Goal: Information Seeking & Learning: Learn about a topic

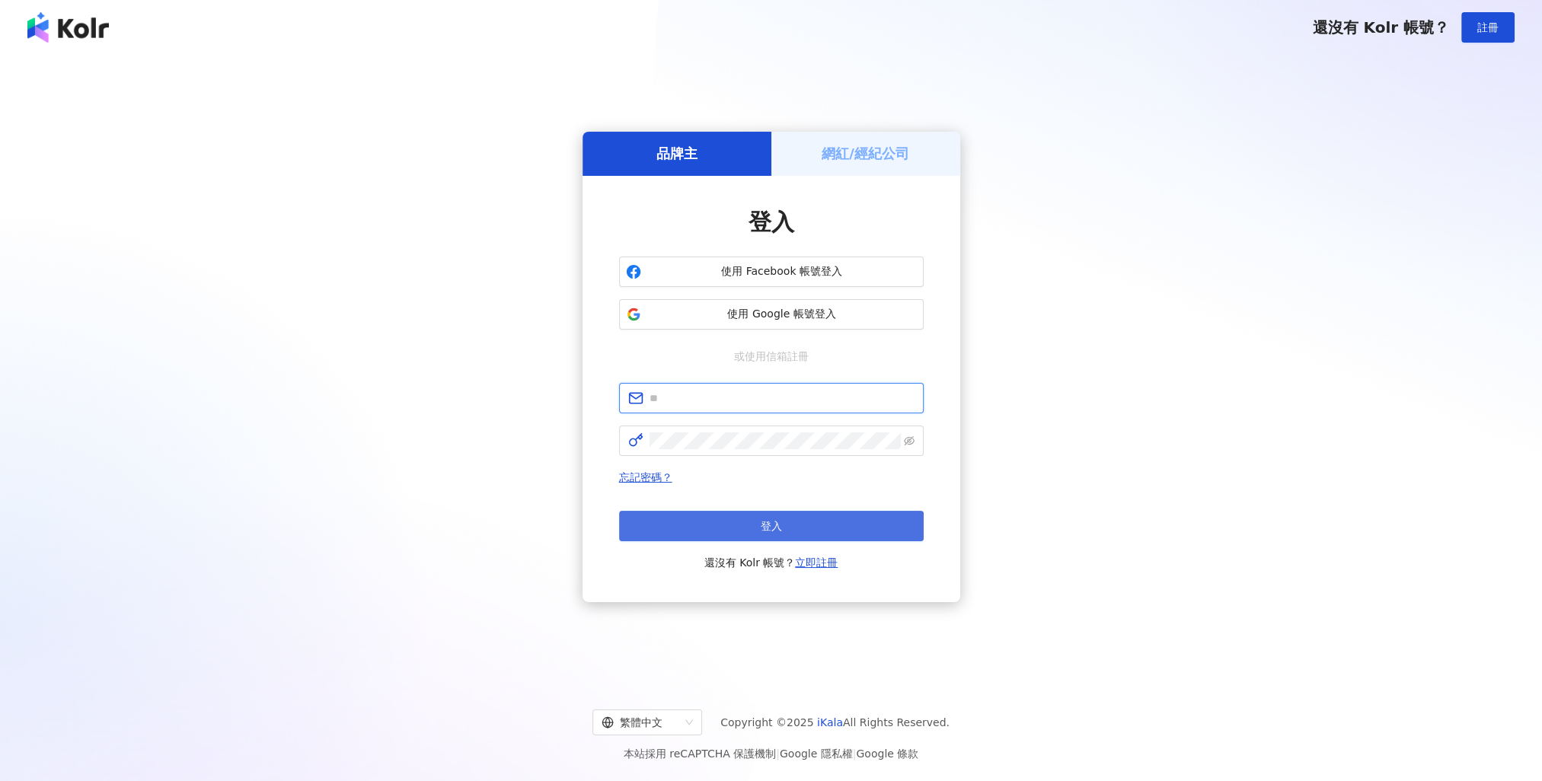
type input "**********"
click at [754, 528] on button "登入" at bounding box center [771, 526] width 305 height 30
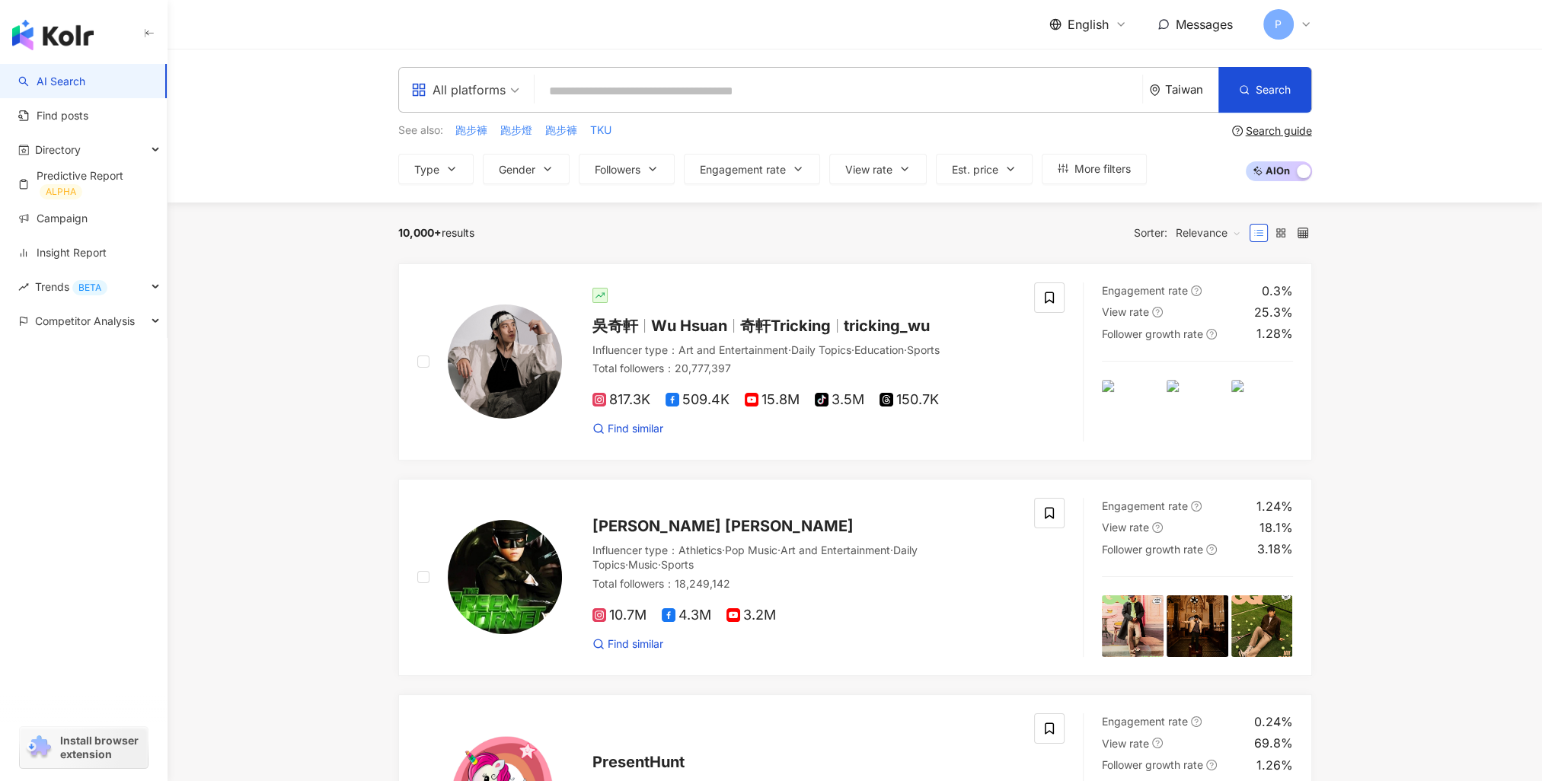
click at [664, 86] on input "search" at bounding box center [839, 91] width 596 height 29
type input "**********"
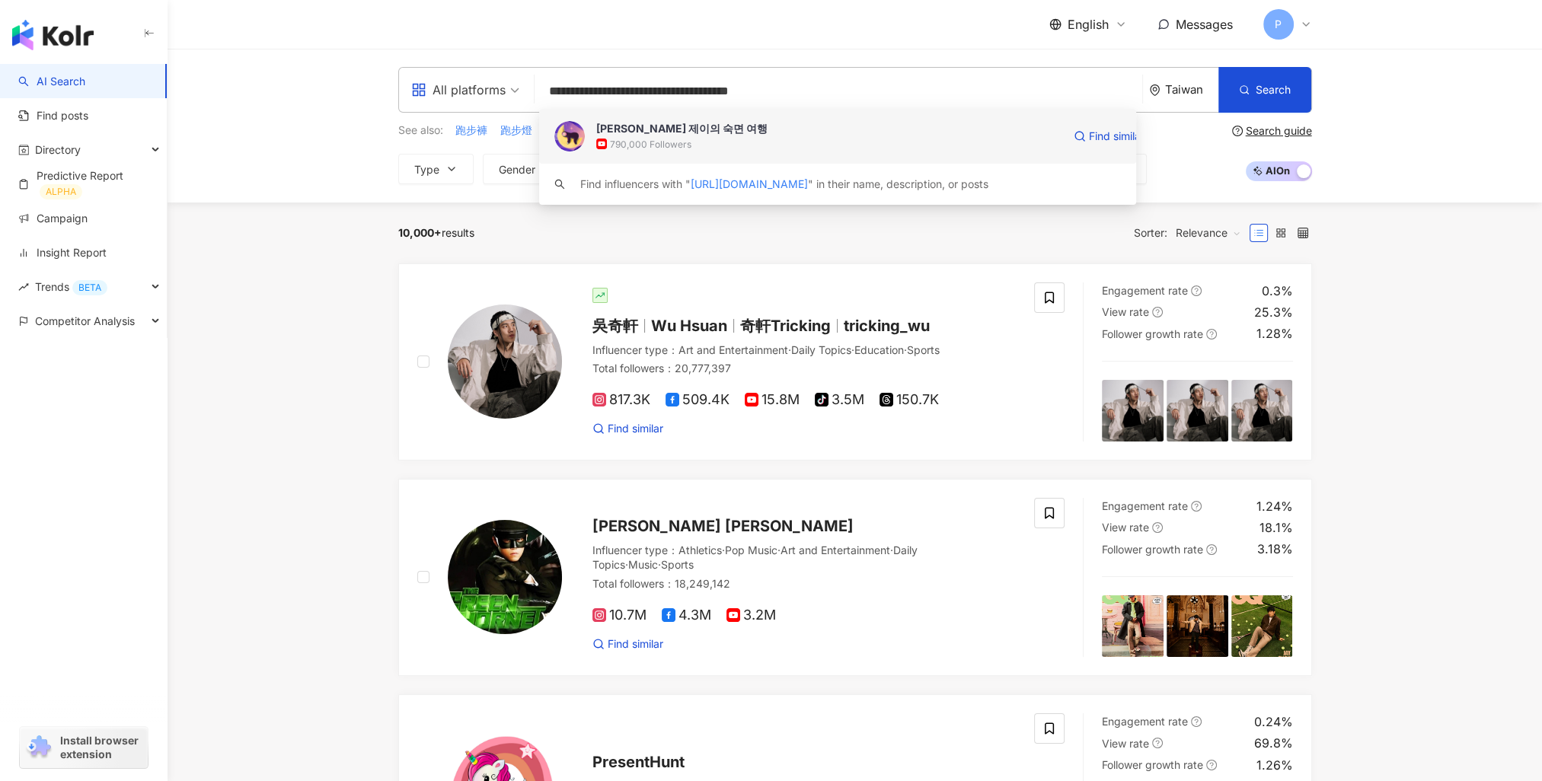
click at [740, 127] on span "브레이너 제이의 숙면 여행" at bounding box center [829, 128] width 466 height 15
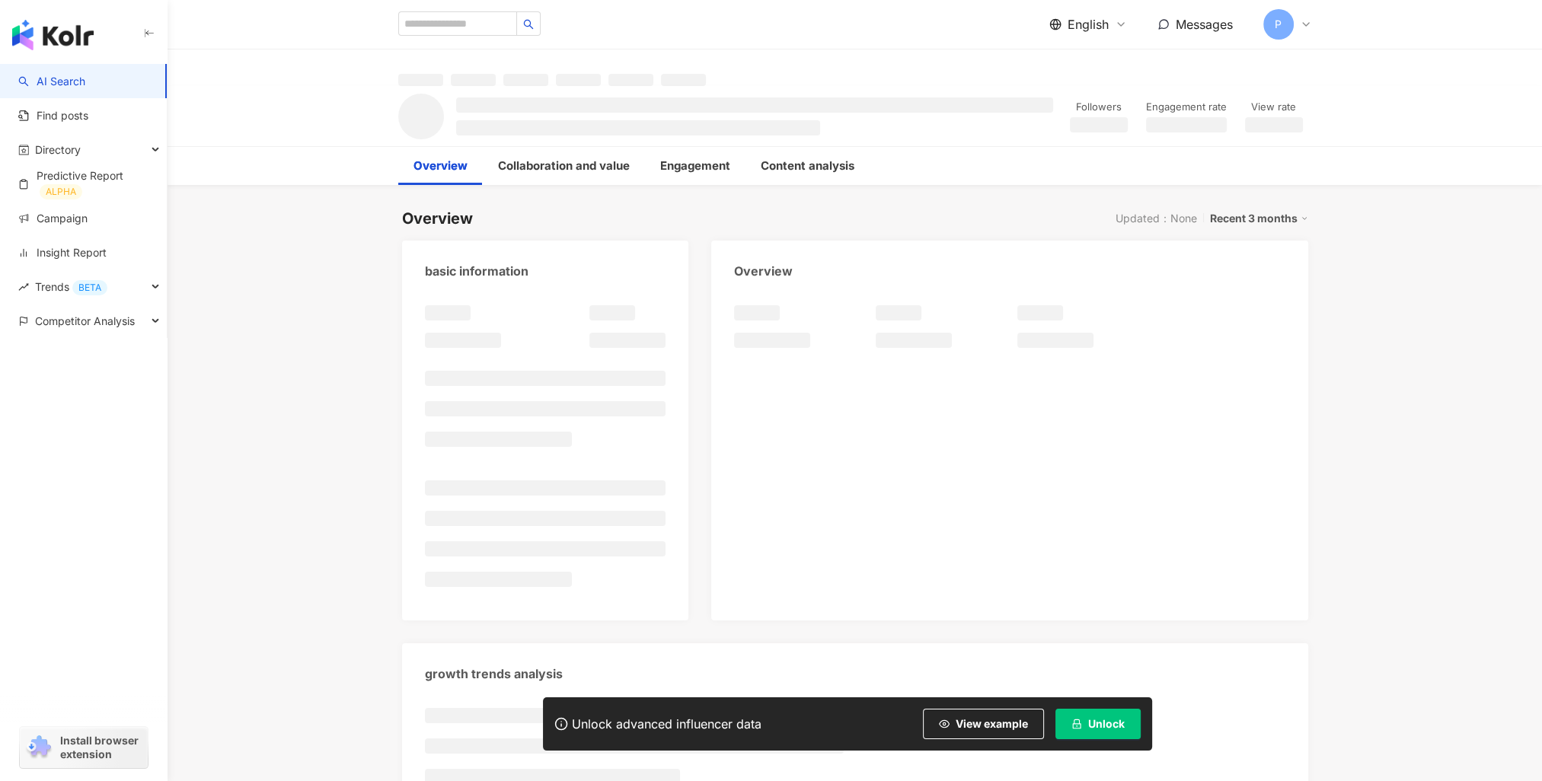
click at [1078, 727] on icon "lock" at bounding box center [1077, 724] width 11 height 11
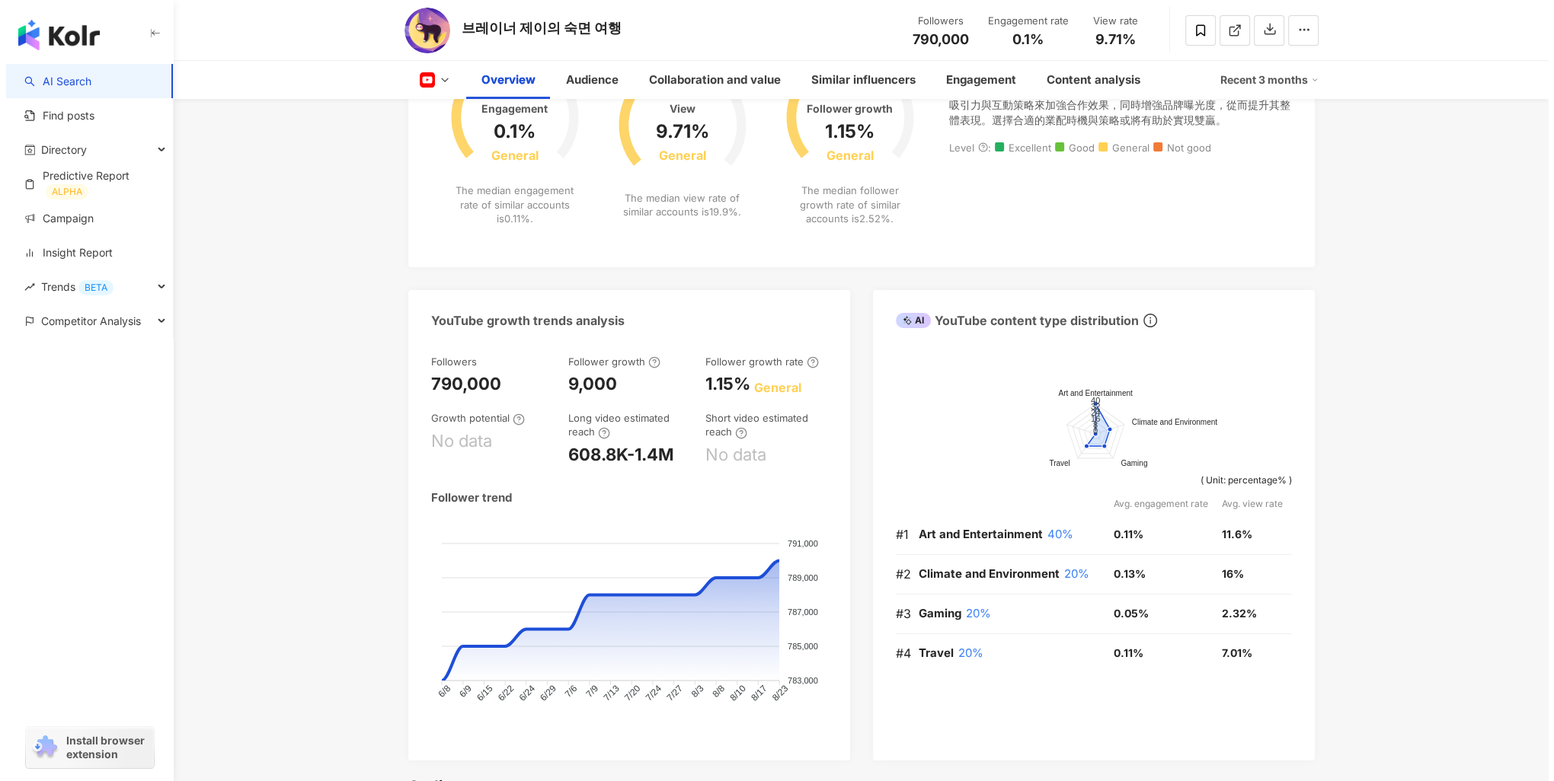
scroll to position [457, 0]
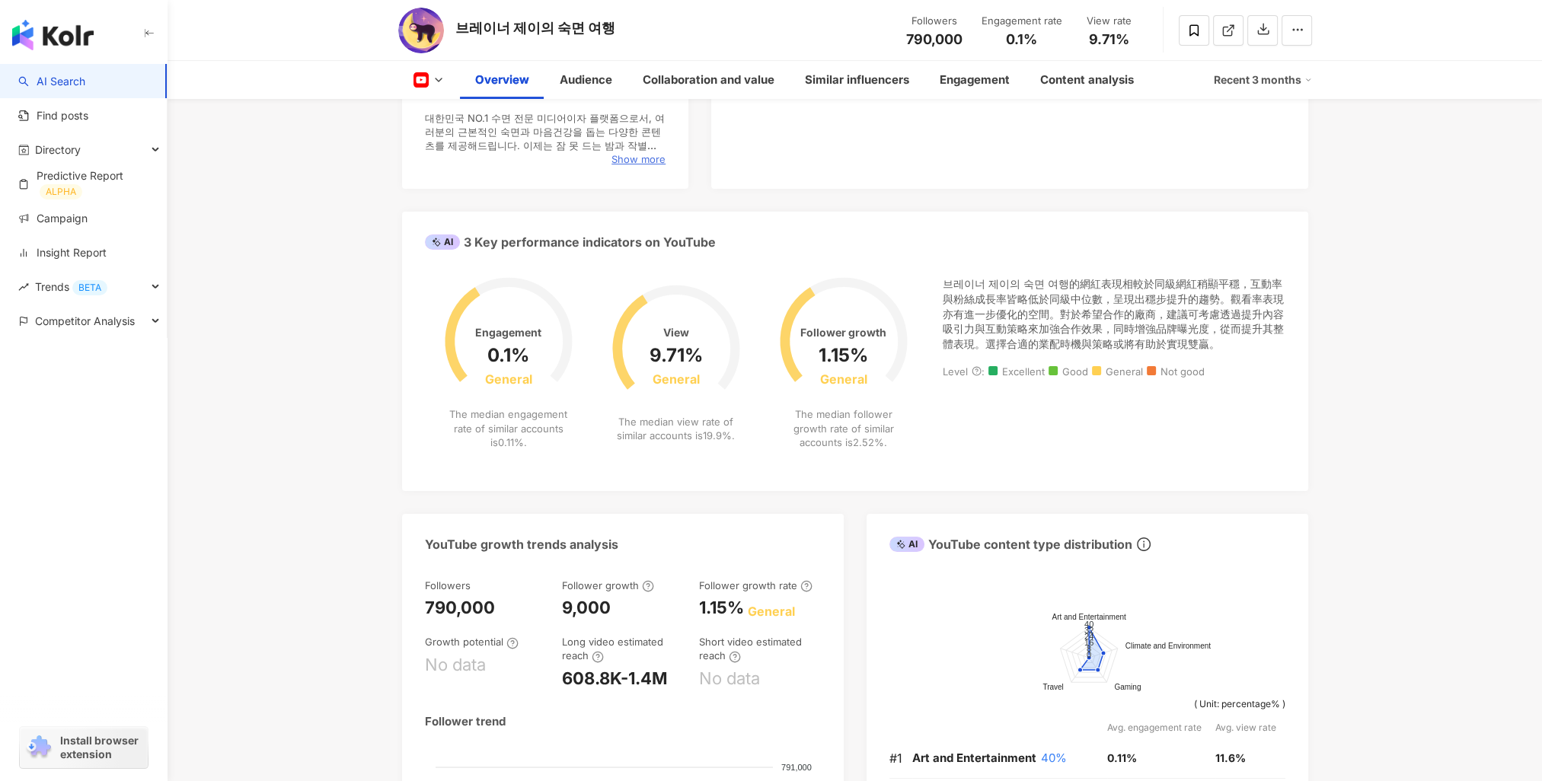
click at [635, 156] on span "Show more" at bounding box center [639, 159] width 54 height 14
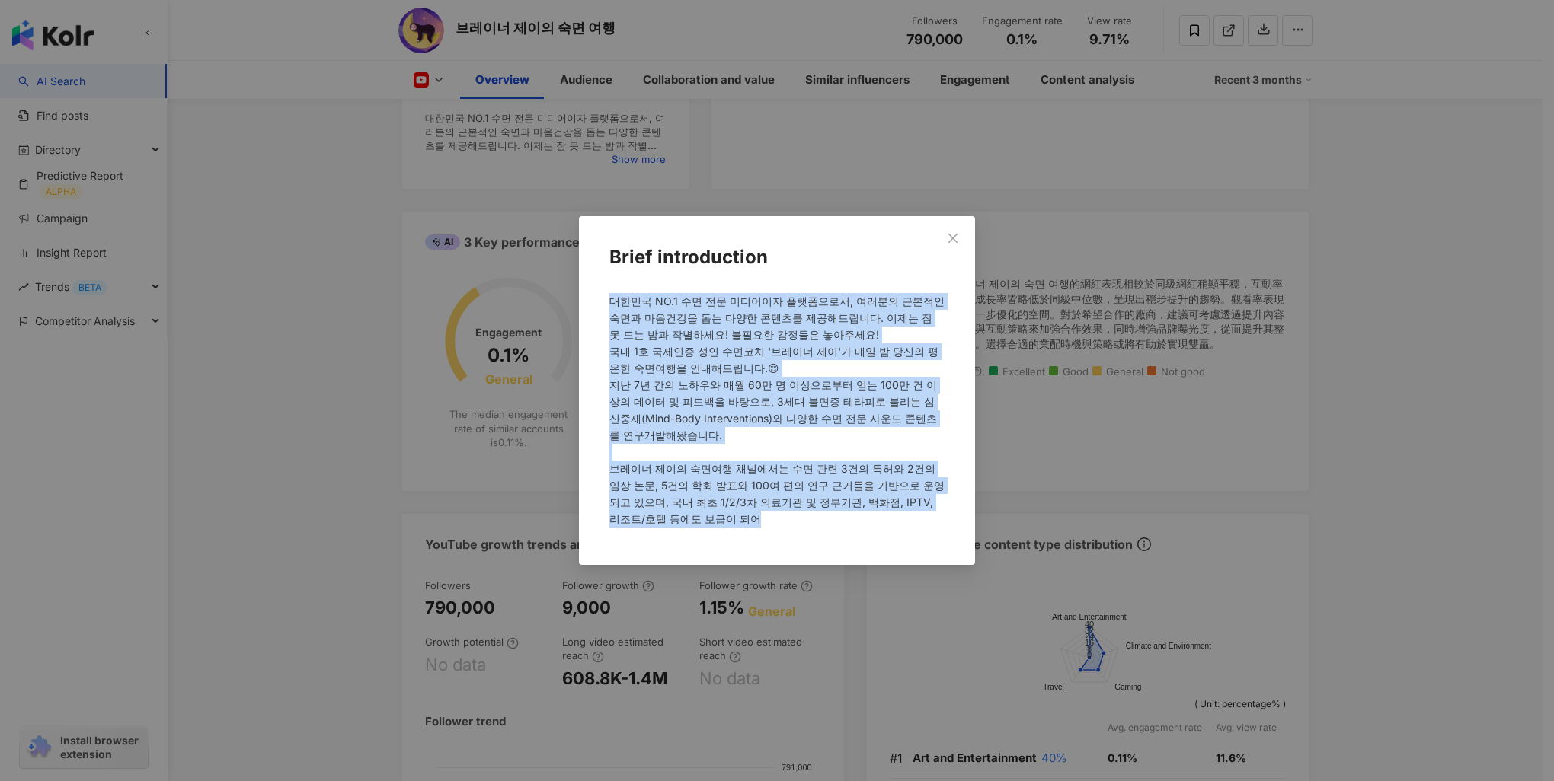
drag, startPoint x: 612, startPoint y: 299, endPoint x: 853, endPoint y: 532, distance: 335.6
click at [853, 532] on div at bounding box center [776, 417] width 347 height 260
copy span "대한민국 NO.1 수면 전문 미디어이자 플랫폼으로서, 여러분의 근본적인 숙면과 마음건강을 돕는 다양한 콘텐츠를 제공해드립니다. 이제는 잠 못 …"
